Goal: Task Accomplishment & Management: Complete application form

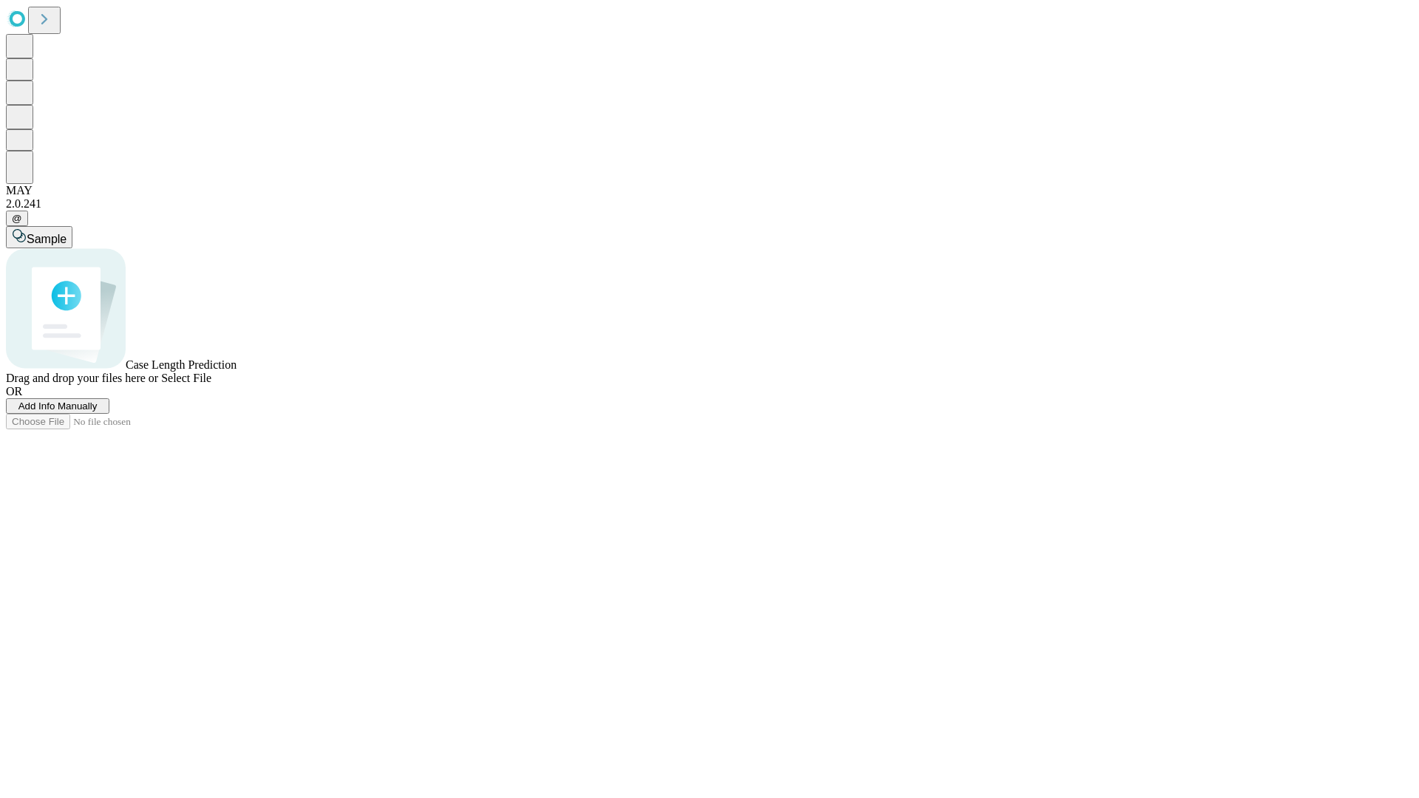
click at [98, 412] on span "Add Info Manually" at bounding box center [57, 405] width 79 height 11
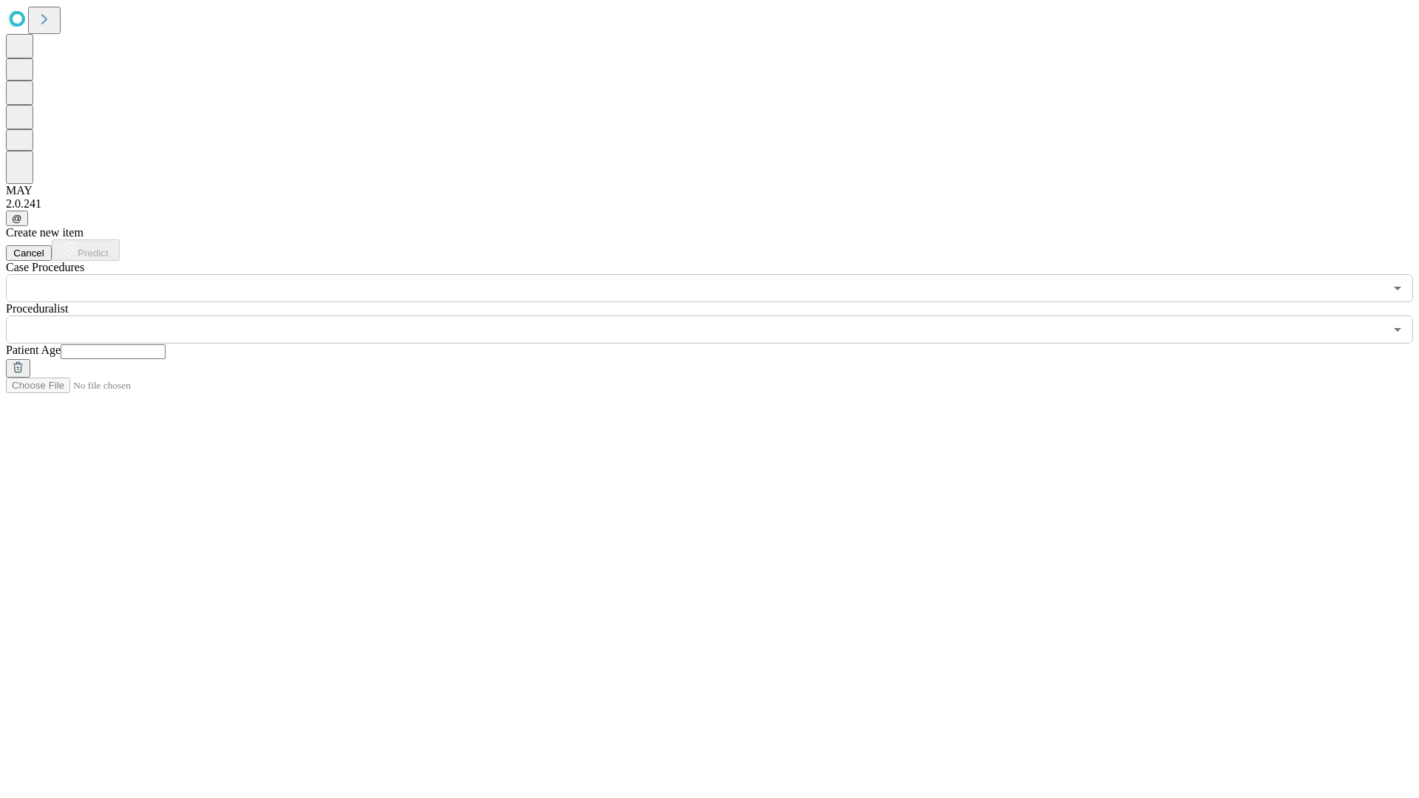
click at [165, 344] on input "text" at bounding box center [113, 351] width 105 height 15
type input "*"
click at [720, 315] on input "text" at bounding box center [695, 329] width 1378 height 28
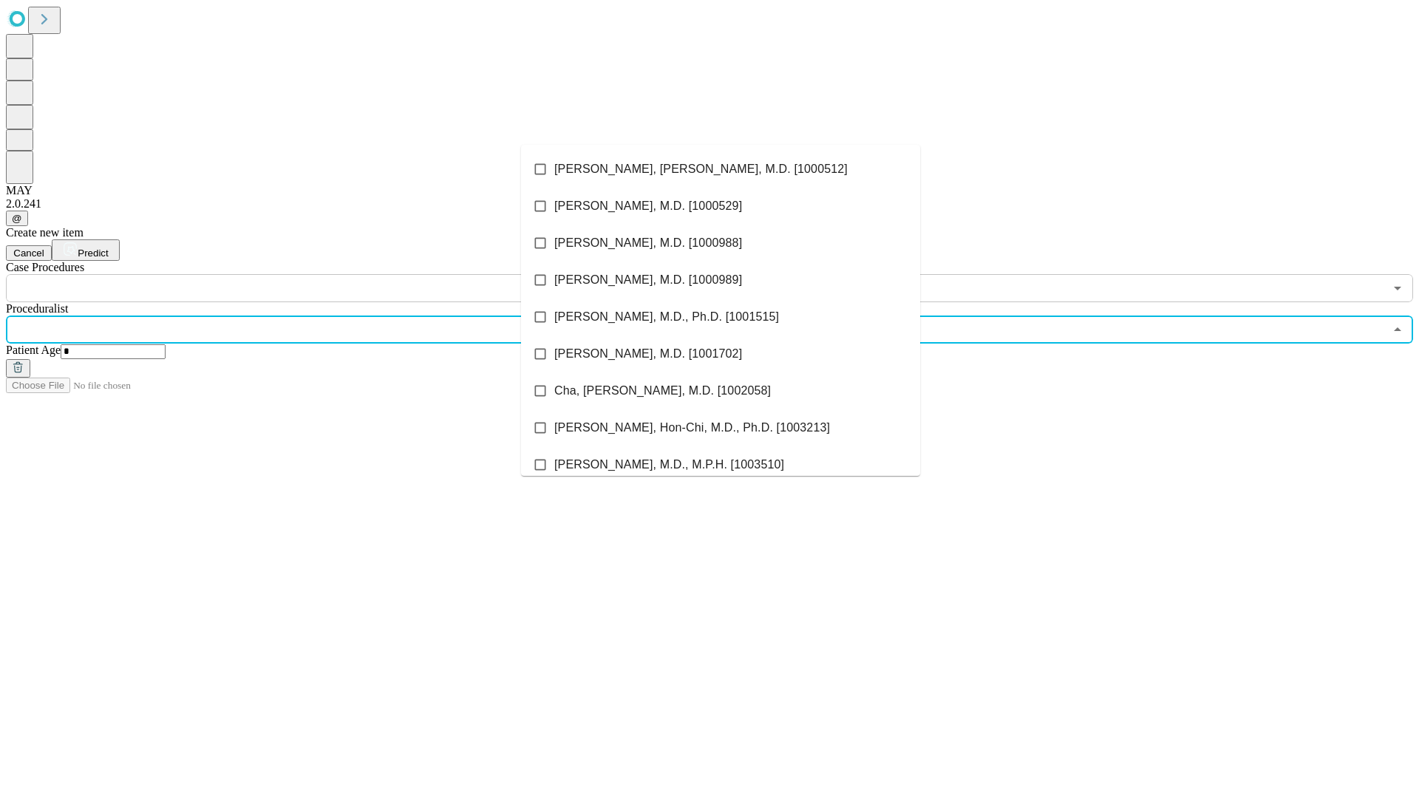
click at [720, 169] on li "[PERSON_NAME], [PERSON_NAME], M.D. [1000512]" at bounding box center [720, 169] width 399 height 37
